Goal: Book appointment/travel/reservation

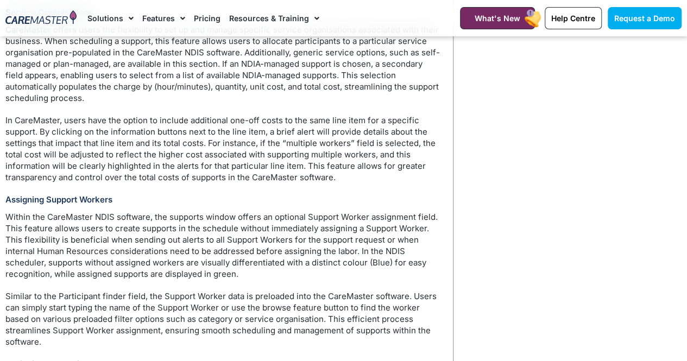
scroll to position [1410, 0]
